Goal: Transaction & Acquisition: Purchase product/service

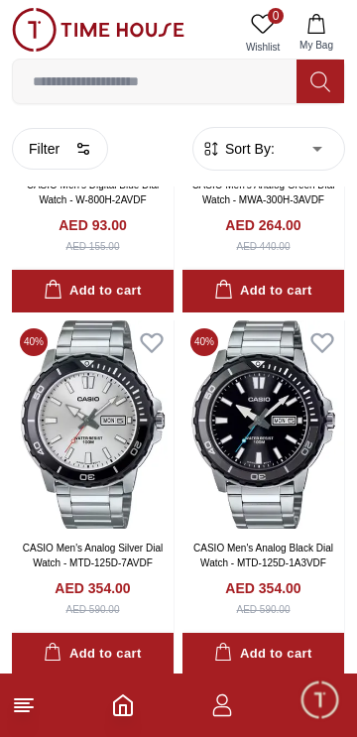
scroll to position [784, 0]
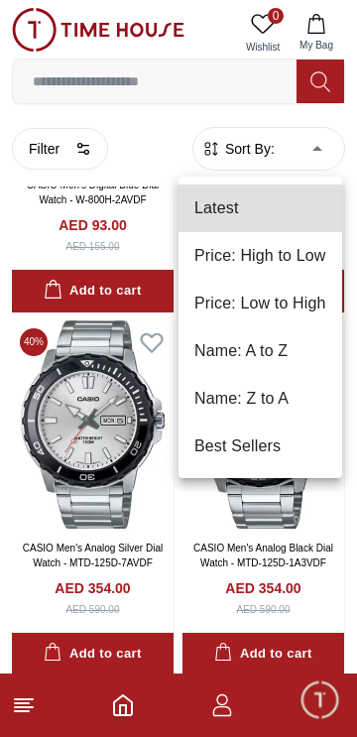
click at [286, 309] on li "Price: Low to High" at bounding box center [260, 304] width 164 height 48
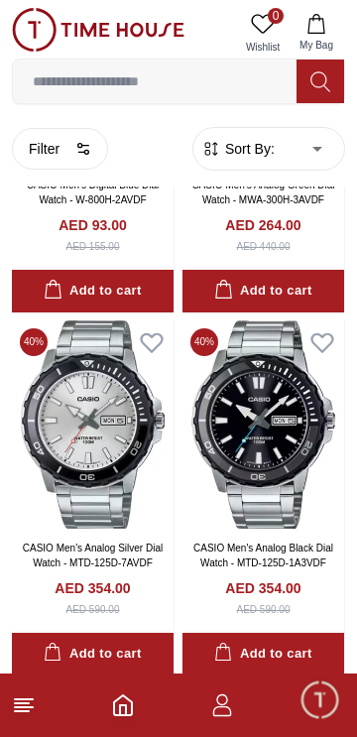
type input "*"
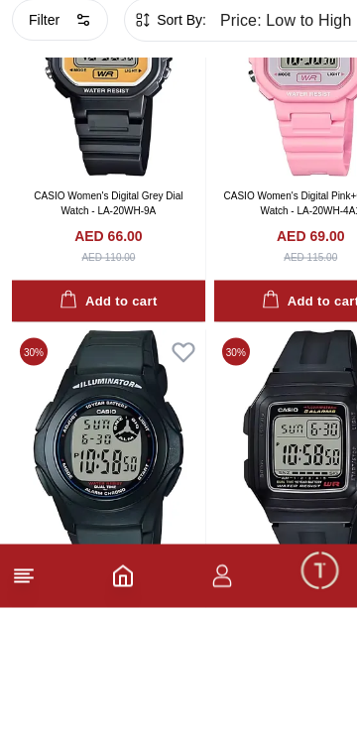
scroll to position [399, 0]
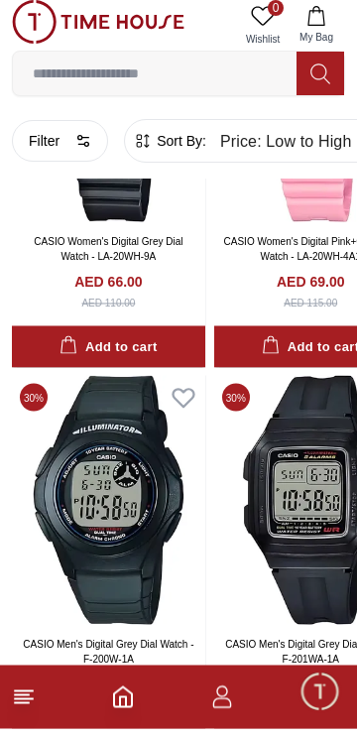
click at [56, 158] on button "Filter" at bounding box center [60, 149] width 96 height 42
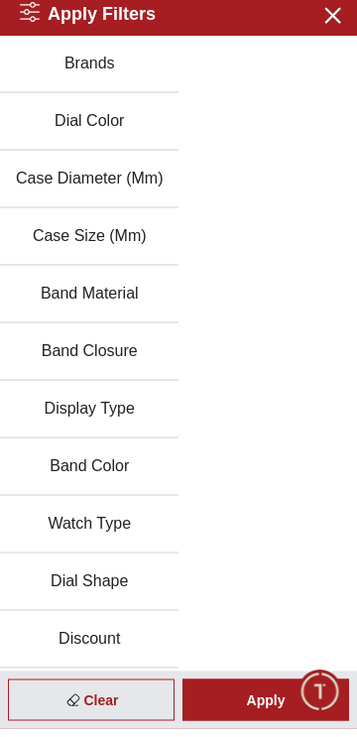
scroll to position [0, 0]
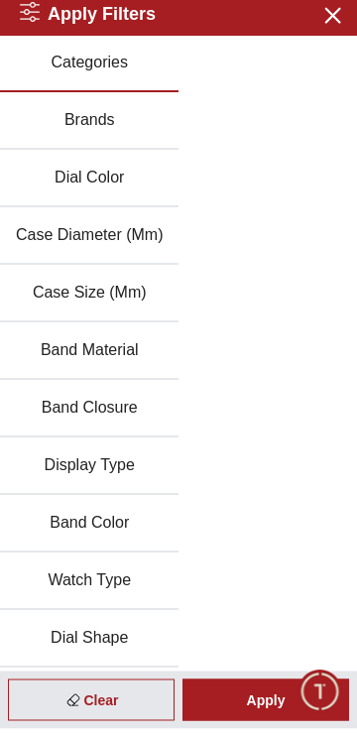
click at [15, 17] on div "Apply Filters Close menu" at bounding box center [178, 22] width 357 height 44
click at [35, 24] on icon at bounding box center [30, 20] width 20 height 20
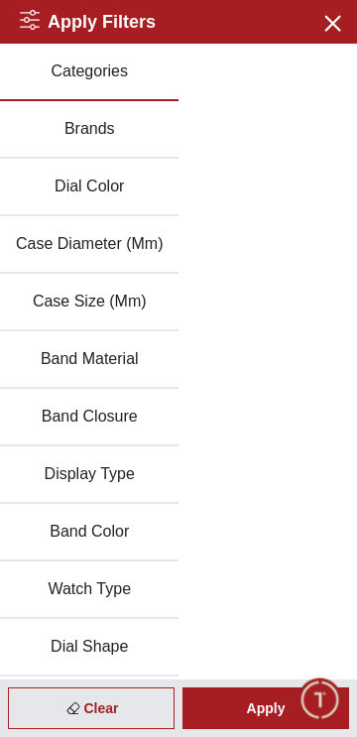
click at [40, 18] on h2 "Apply Filters" at bounding box center [88, 22] width 136 height 28
click at [327, 26] on icon "button" at bounding box center [331, 22] width 25 height 25
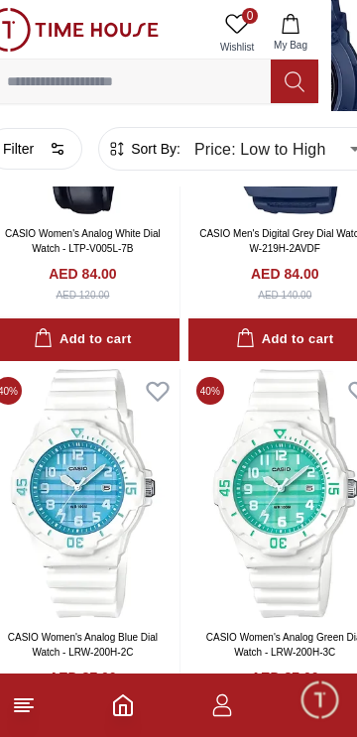
scroll to position [2022, 26]
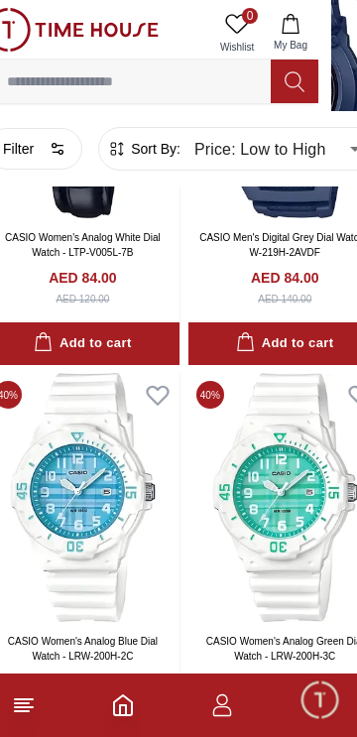
click at [24, 707] on line at bounding box center [24, 707] width 18 height 0
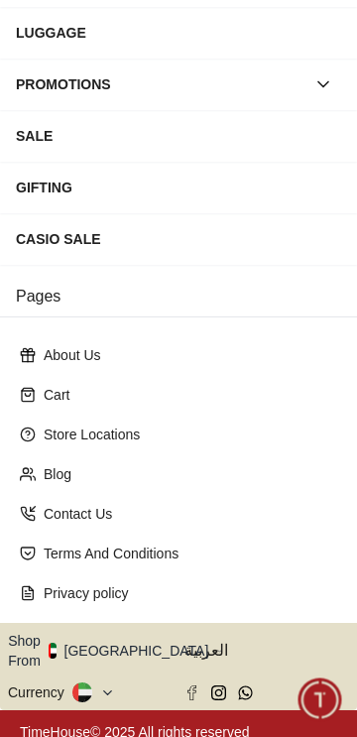
scroll to position [327, 0]
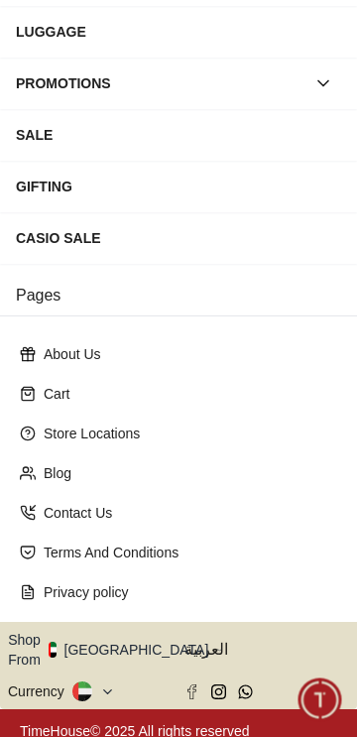
click at [216, 644] on icon "button" at bounding box center [219, 650] width 7 height 15
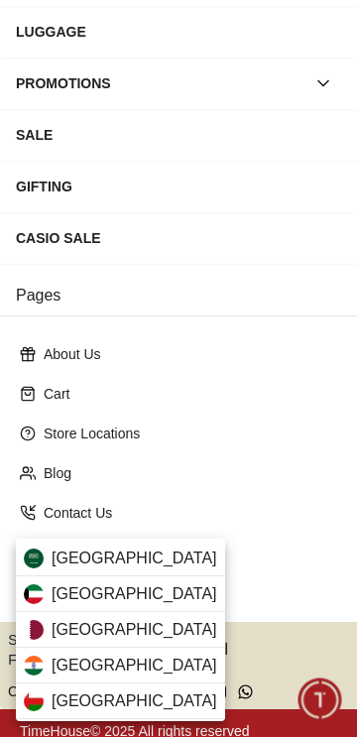
click at [140, 567] on span "[GEOGRAPHIC_DATA]" at bounding box center [135, 558] width 166 height 24
